Goal: Task Accomplishment & Management: Use online tool/utility

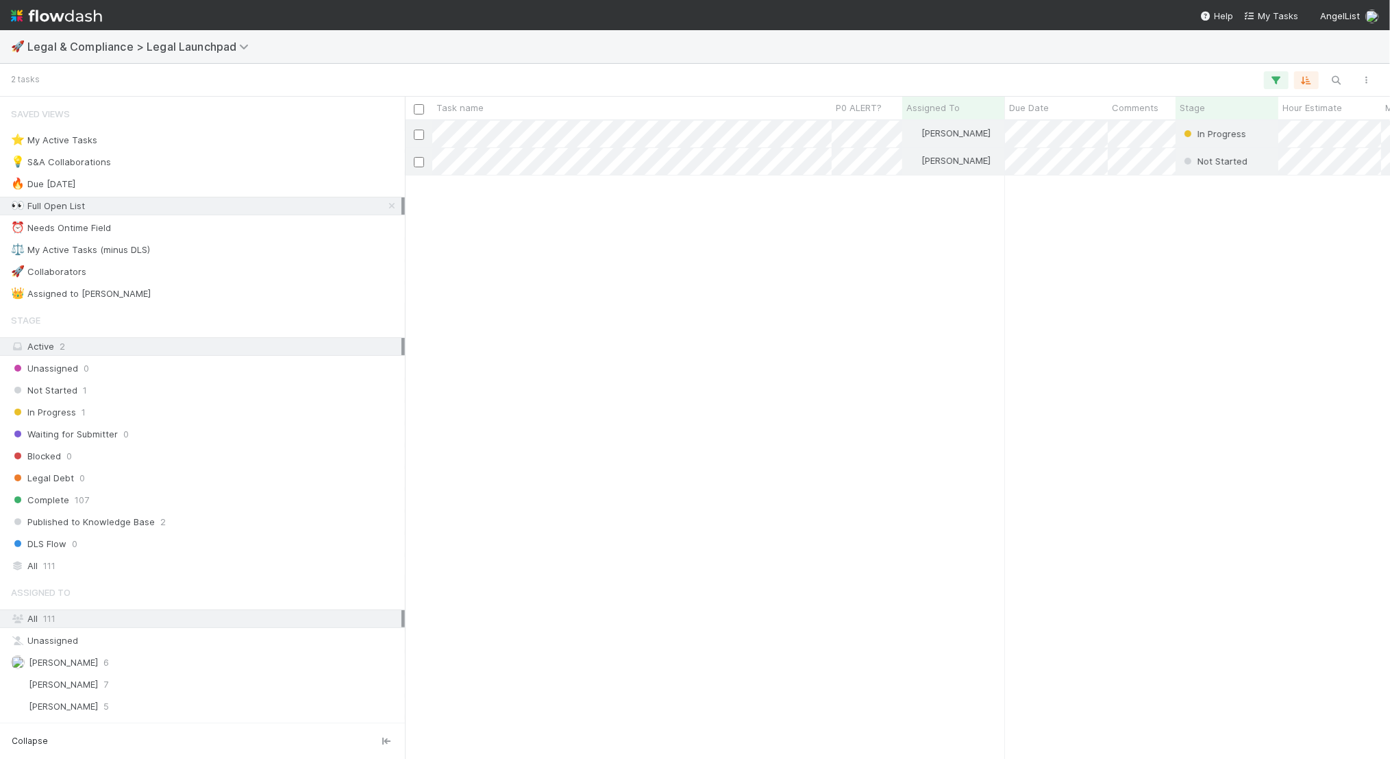
scroll to position [638, 985]
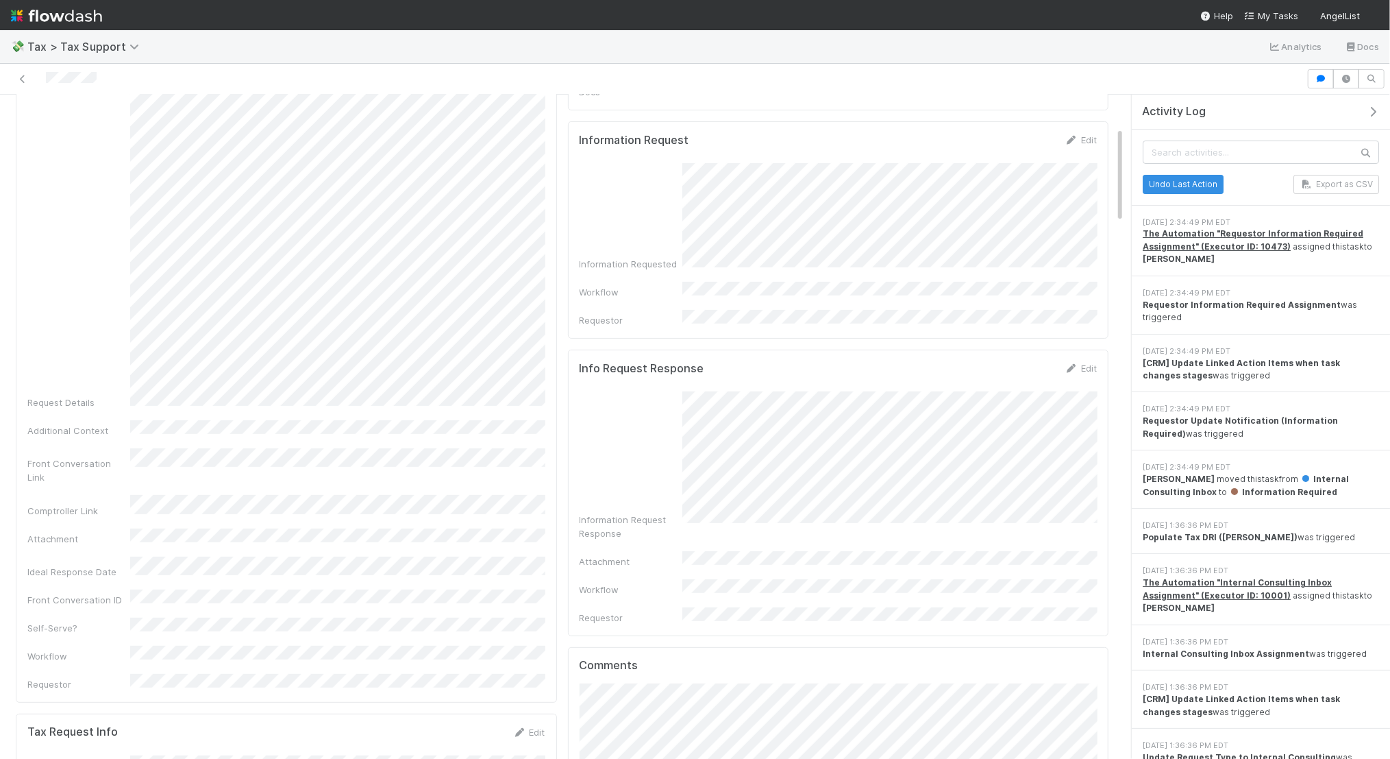
scroll to position [228, 0]
